Goal: Information Seeking & Learning: Learn about a topic

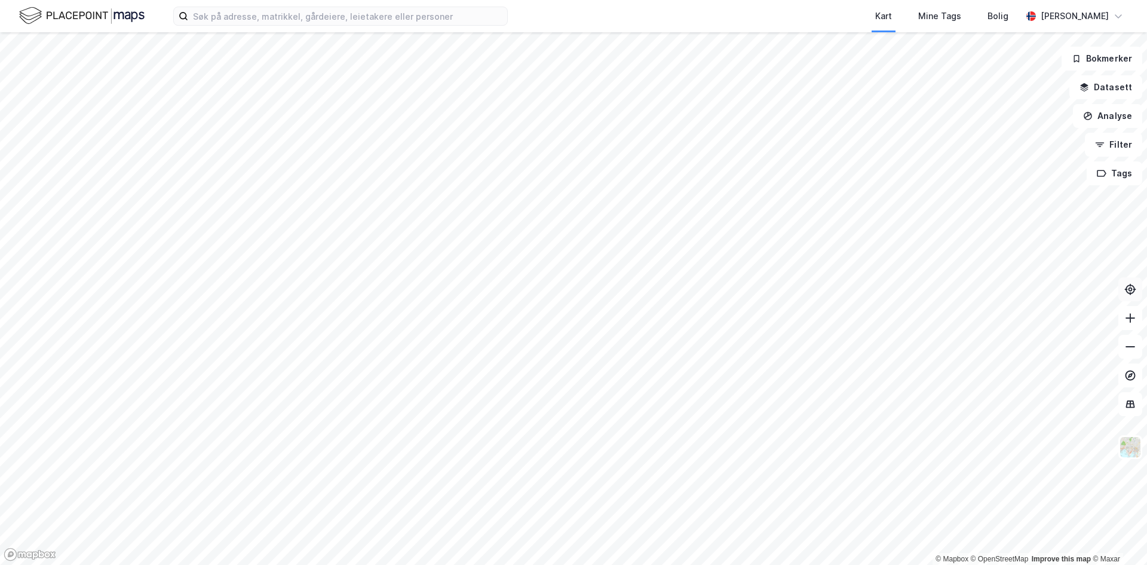
click at [1131, 296] on button at bounding box center [1130, 289] width 24 height 24
click at [544, 564] on html "Kart Mine Tags Bolig [PERSON_NAME] © Mapbox © OpenStreetMap Improve this map © …" at bounding box center [573, 282] width 1147 height 565
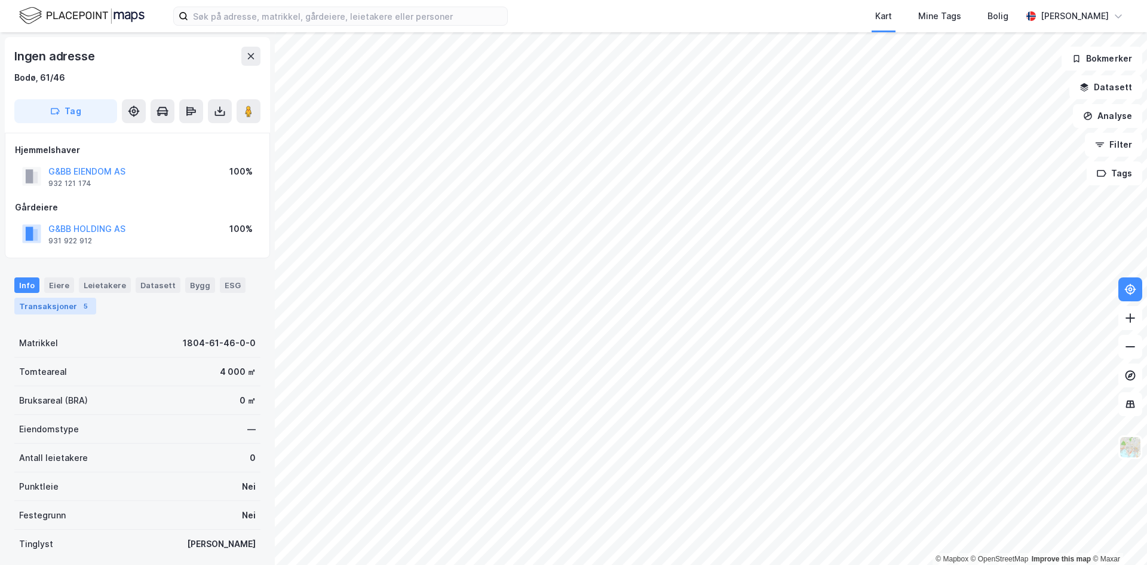
click at [66, 309] on div "Transaksjoner 5" at bounding box center [55, 306] width 82 height 17
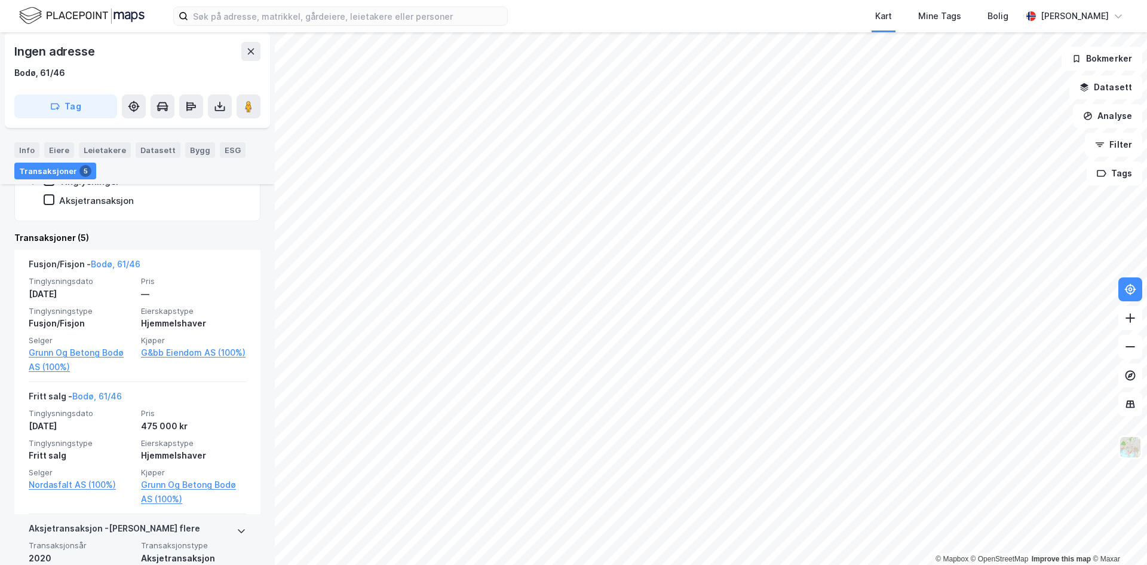
scroll to position [299, 0]
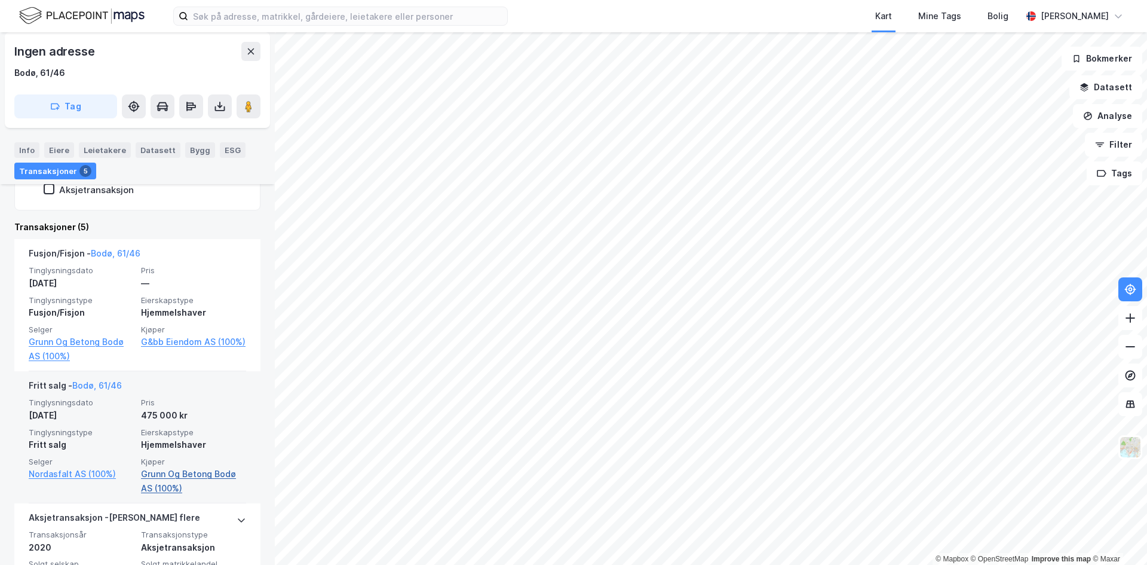
click at [170, 484] on link "Grunn Og Betong Bodø AS (100%)" at bounding box center [193, 481] width 105 height 29
